Goal: Information Seeking & Learning: Find specific page/section

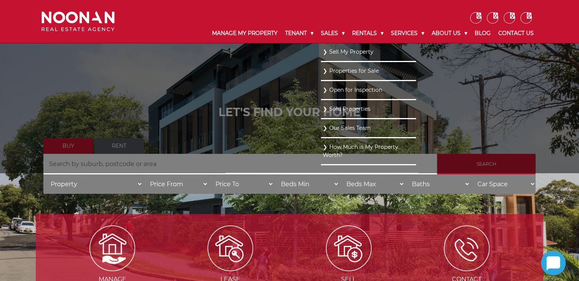
click at [321, 164] on ul "Sell My Property Properties for Sale Open for Inspection Sold Properties Our Sa…" at bounding box center [368, 108] width 95 height 130
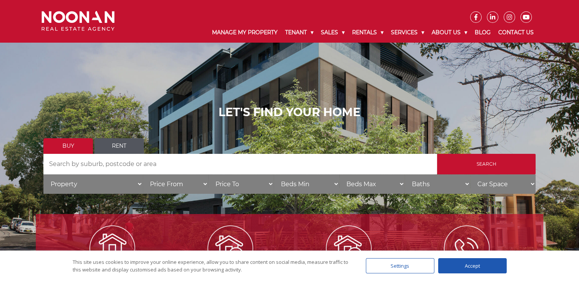
click at [130, 169] on input "Search by Address" at bounding box center [239, 164] width 393 height 21
type input "[STREET_ADDRESS]"
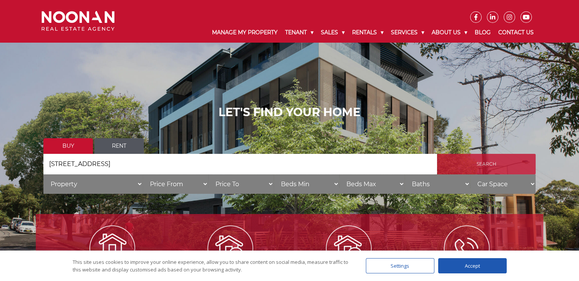
click at [491, 167] on input "Search" at bounding box center [486, 164] width 99 height 21
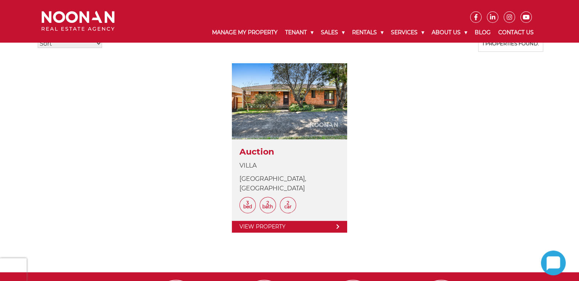
scroll to position [213, 0]
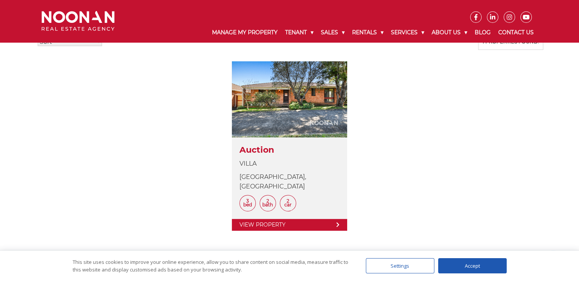
drag, startPoint x: 580, startPoint y: 64, endPoint x: 574, endPoint y: 149, distance: 85.1
click at [574, 149] on html "Manage My Property Tenant Urgent & Emergency Repairs Repairs and Maintenance Re…" at bounding box center [289, 127] width 579 height 681
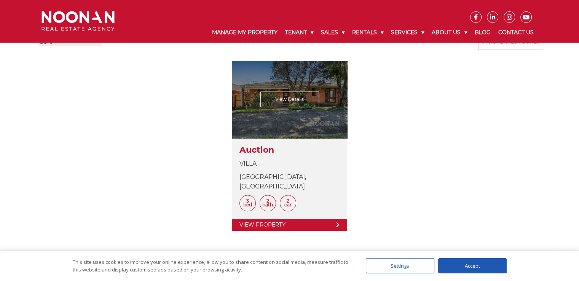
click at [291, 217] on link at bounding box center [289, 145] width 115 height 169
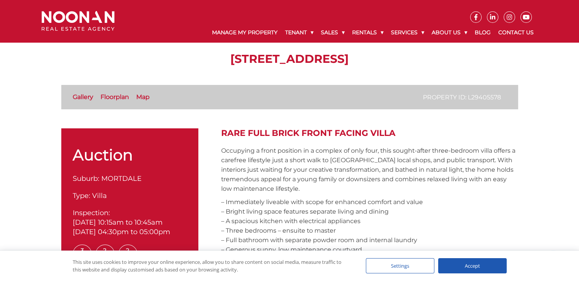
scroll to position [194, 0]
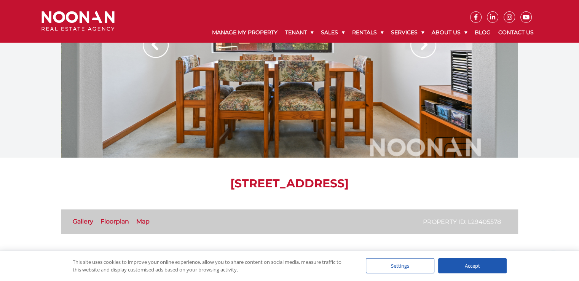
drag, startPoint x: 582, startPoint y: 48, endPoint x: 573, endPoint y: 47, distance: 8.4
